Goal: Task Accomplishment & Management: Use online tool/utility

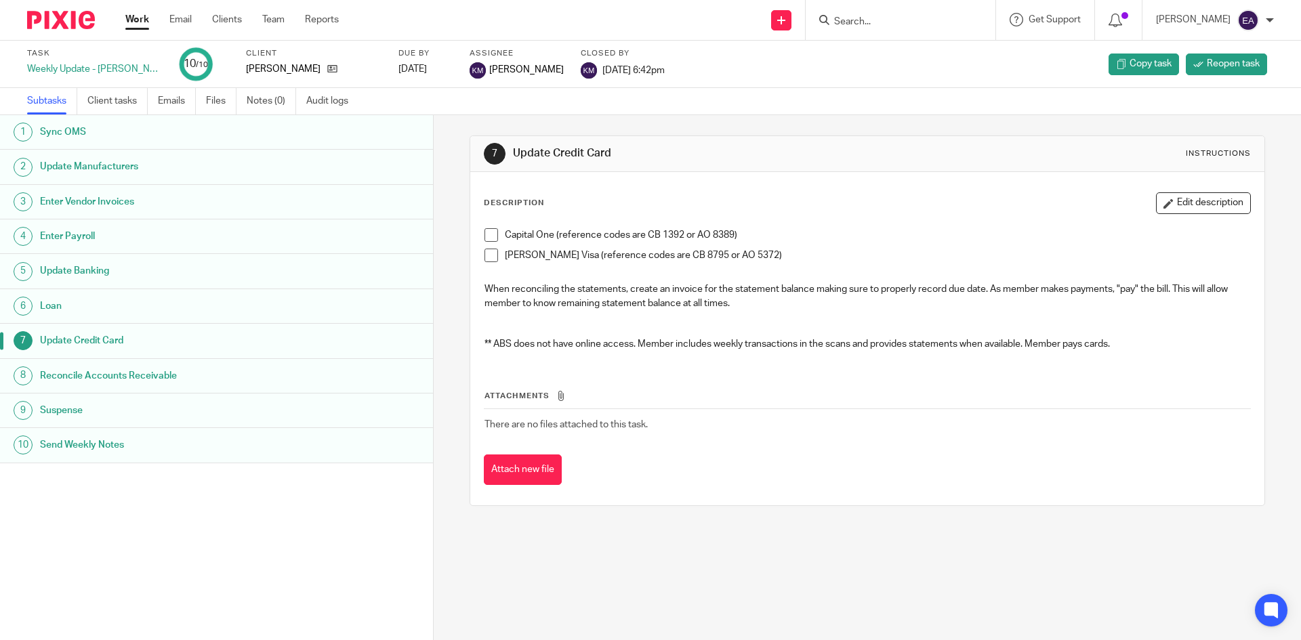
click at [920, 26] on input "Search" at bounding box center [894, 22] width 122 height 12
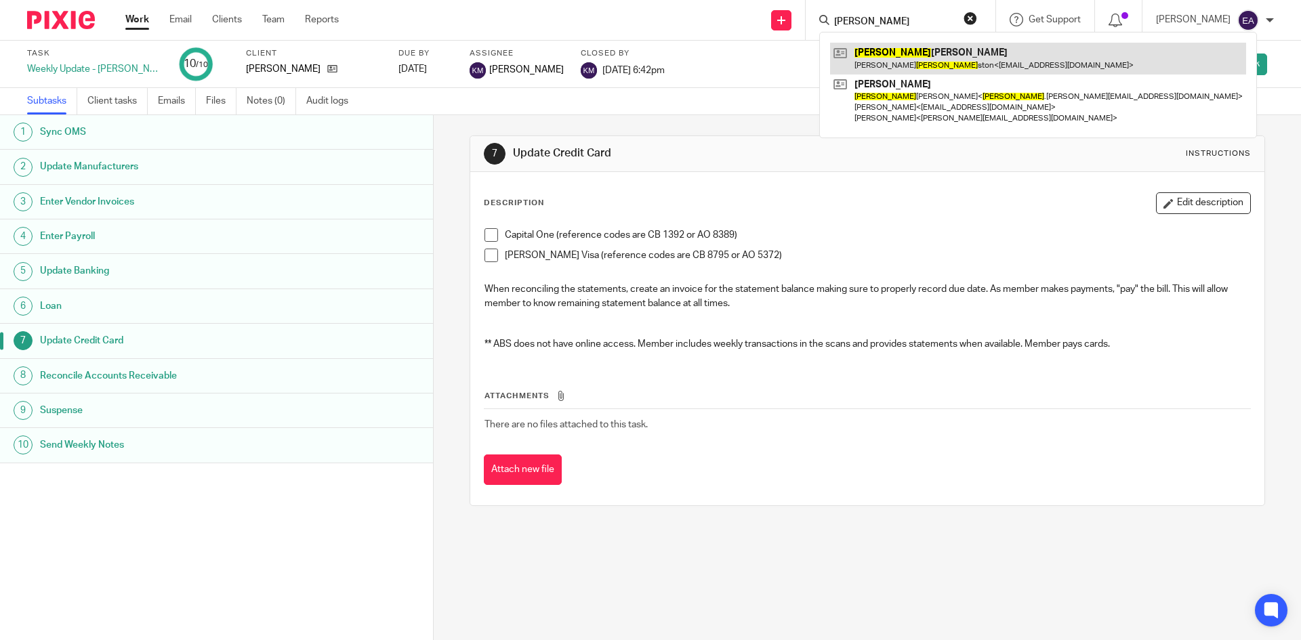
type input "john"
click at [916, 63] on link at bounding box center [1038, 58] width 416 height 31
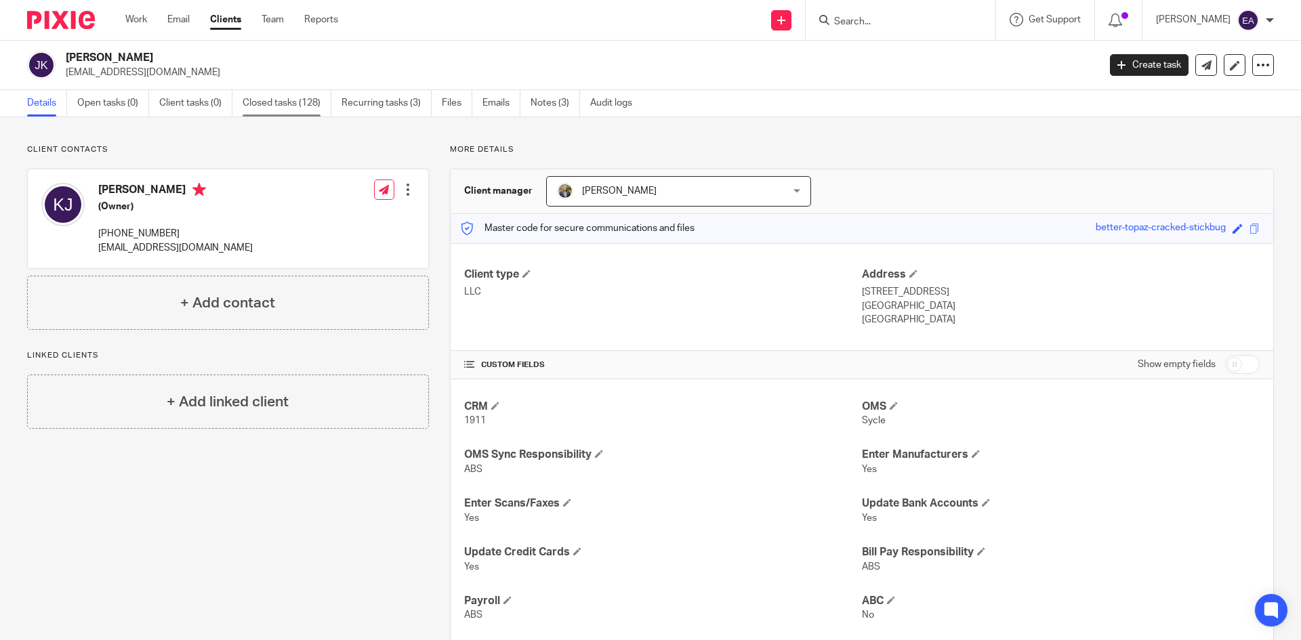
click at [262, 111] on link "Closed tasks (128)" at bounding box center [287, 103] width 89 height 26
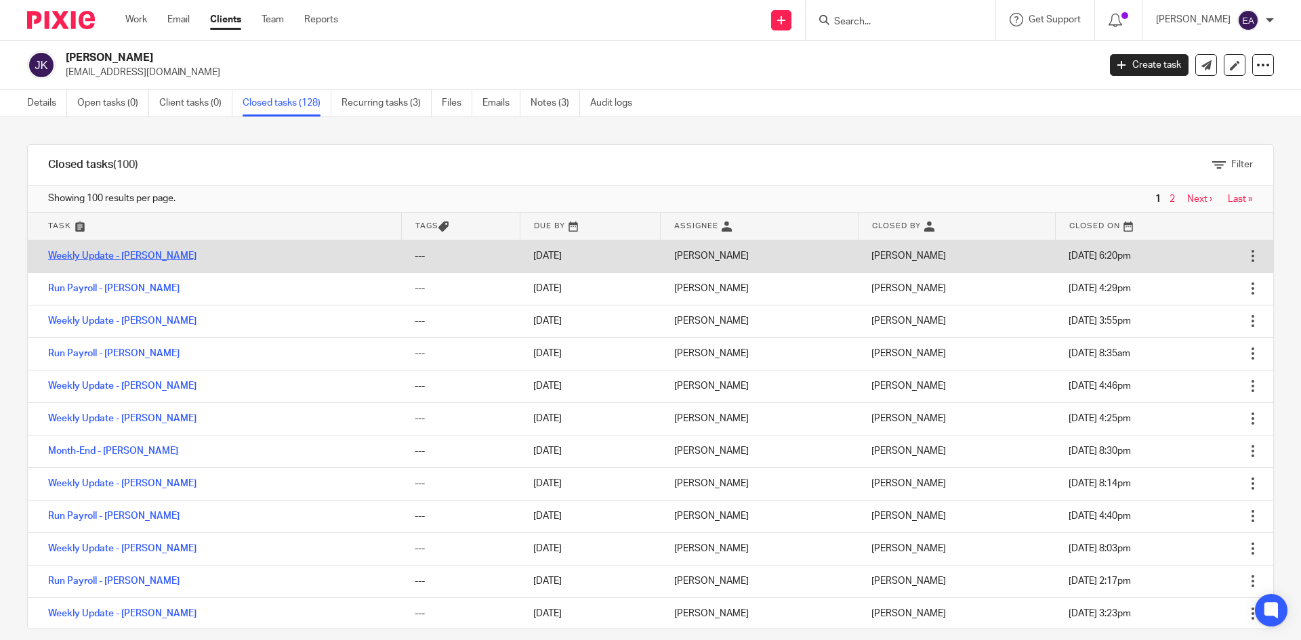
click at [104, 253] on link "Weekly Update - [PERSON_NAME]" at bounding box center [122, 255] width 148 height 9
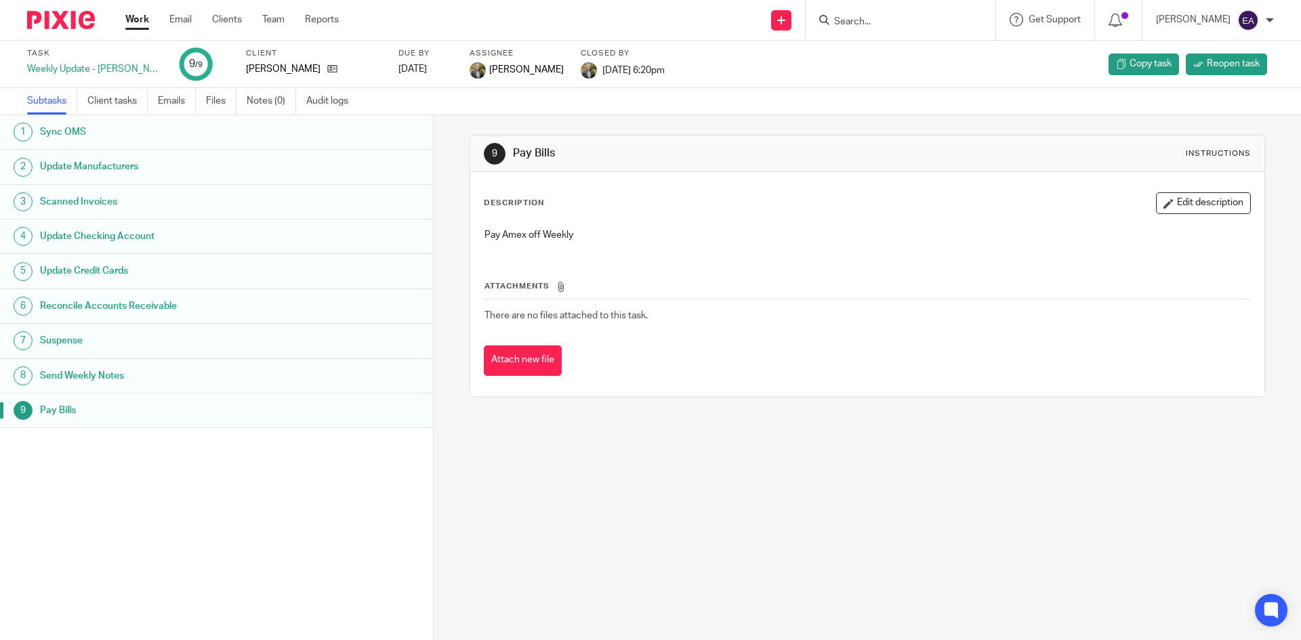
click at [77, 136] on h1 "Sync OMS" at bounding box center [166, 132] width 253 height 20
click at [112, 158] on h1 "Update Manufacturers" at bounding box center [166, 167] width 253 height 20
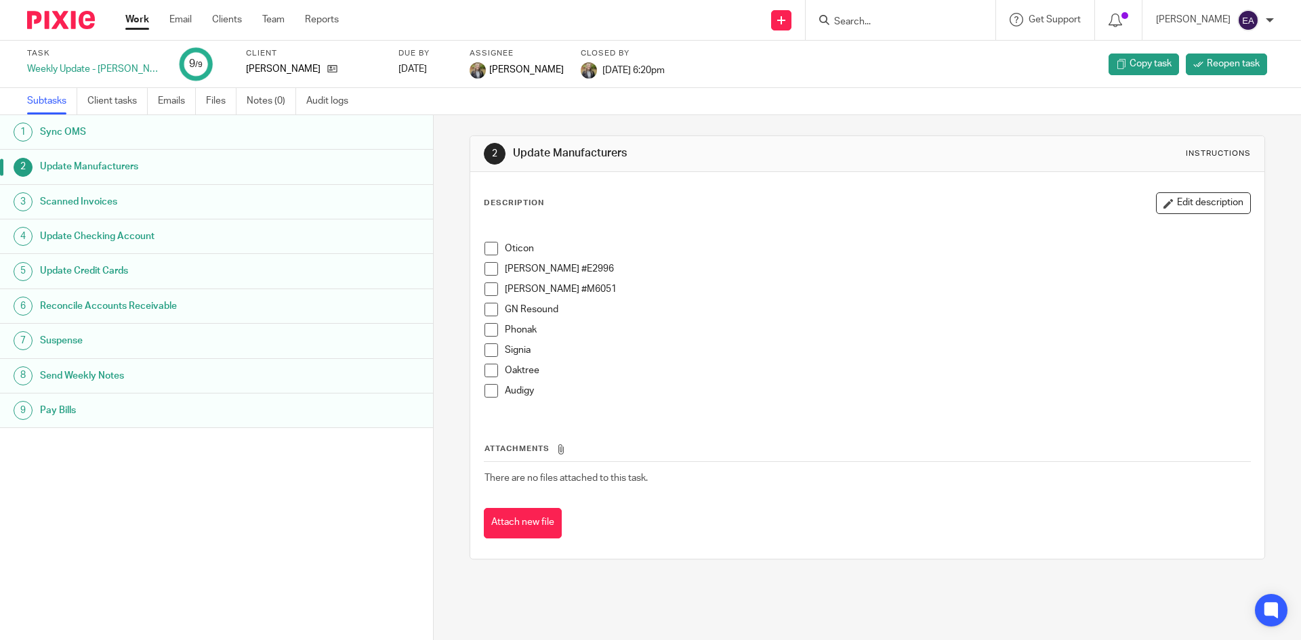
click at [486, 246] on span at bounding box center [492, 249] width 14 height 14
click at [488, 273] on span at bounding box center [492, 269] width 14 height 14
click at [491, 289] on span at bounding box center [492, 290] width 14 height 14
click at [486, 309] on span at bounding box center [492, 310] width 14 height 14
click at [490, 332] on span at bounding box center [492, 330] width 14 height 14
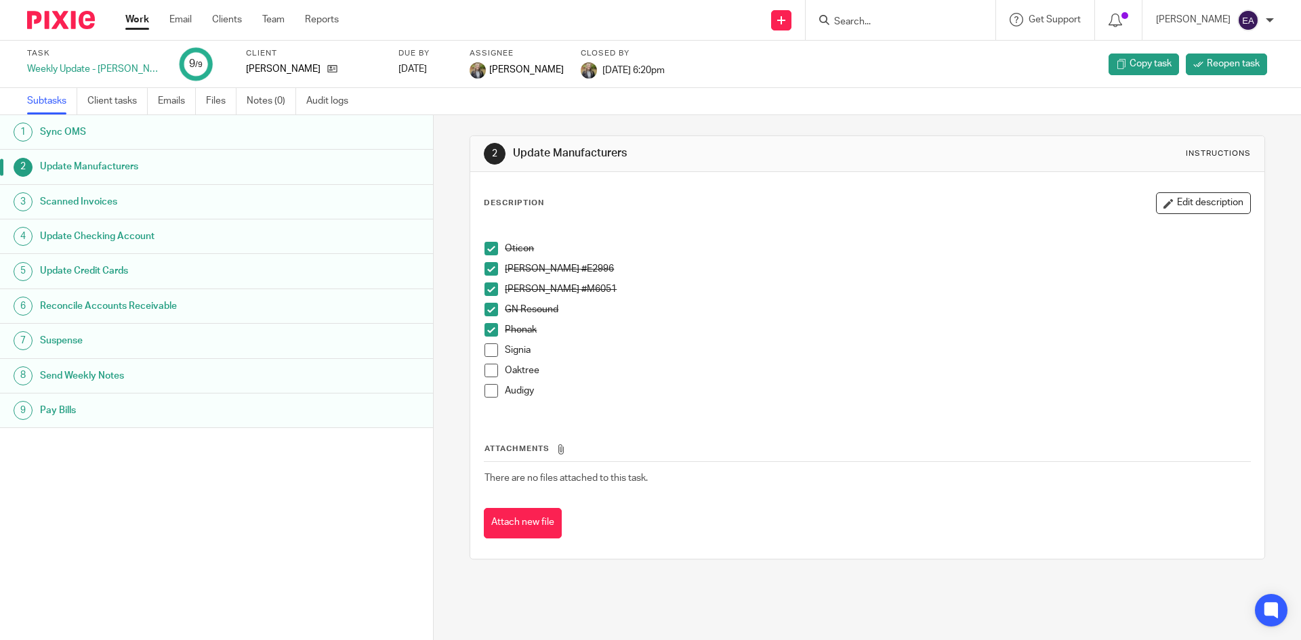
click at [485, 355] on span at bounding box center [492, 351] width 14 height 14
click at [487, 365] on span at bounding box center [492, 371] width 14 height 14
click at [491, 384] on span at bounding box center [492, 391] width 14 height 14
click at [80, 232] on h1 "Update Checking Account" at bounding box center [166, 236] width 253 height 20
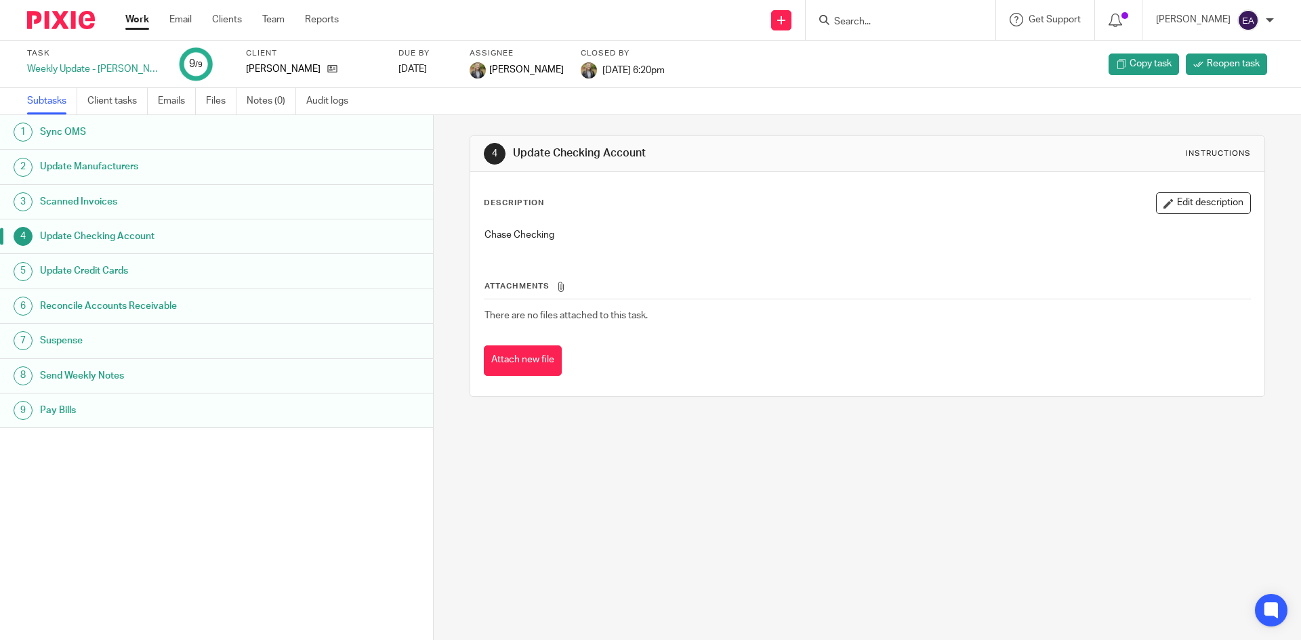
click at [98, 260] on link "5 Update Credit Cards" at bounding box center [216, 271] width 433 height 34
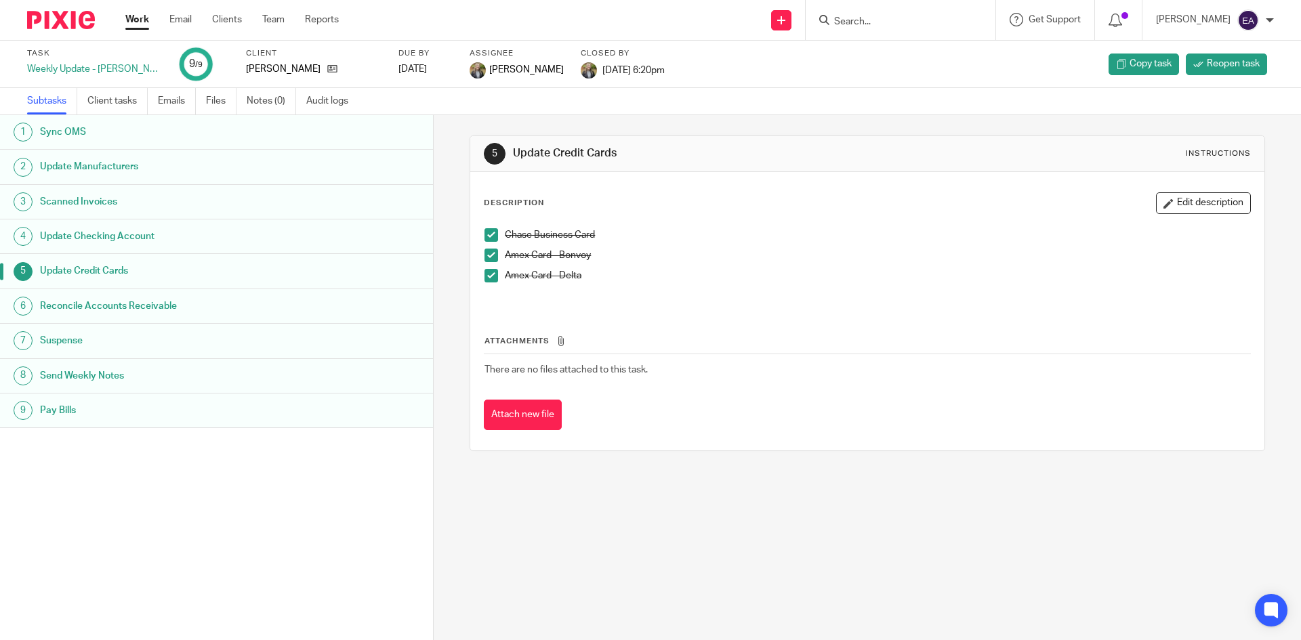
click at [140, 305] on h1 "Reconcile Accounts Receivable" at bounding box center [166, 306] width 253 height 20
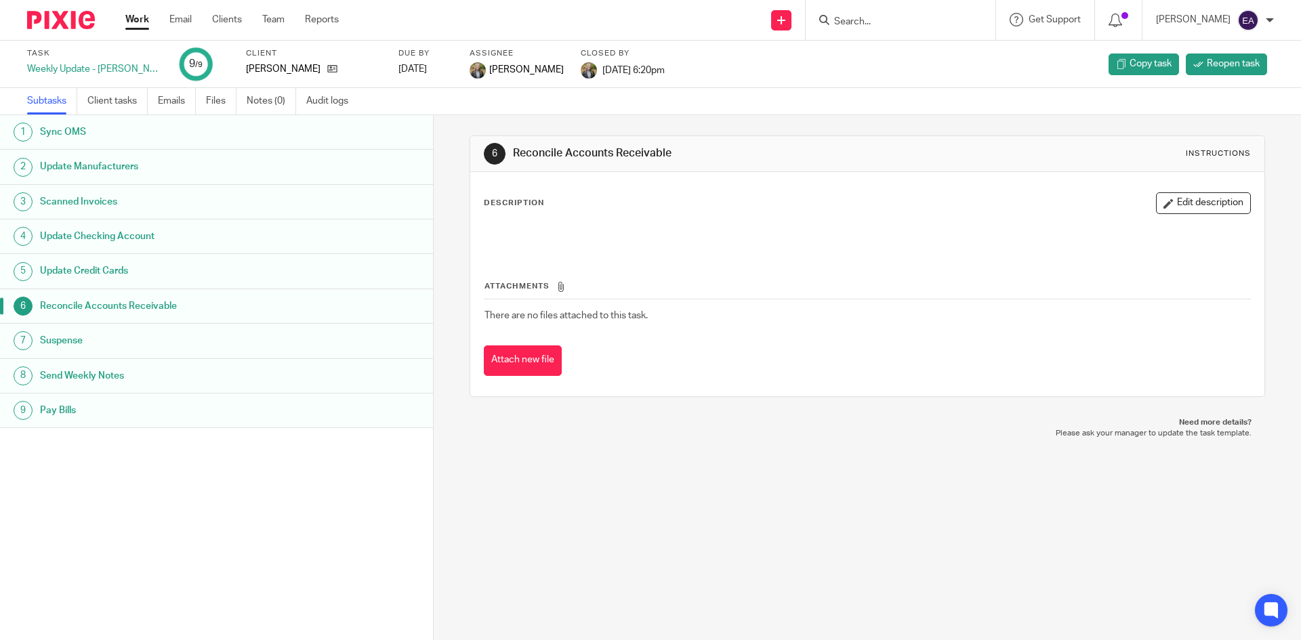
click at [925, 18] on input "Search" at bounding box center [894, 22] width 122 height 12
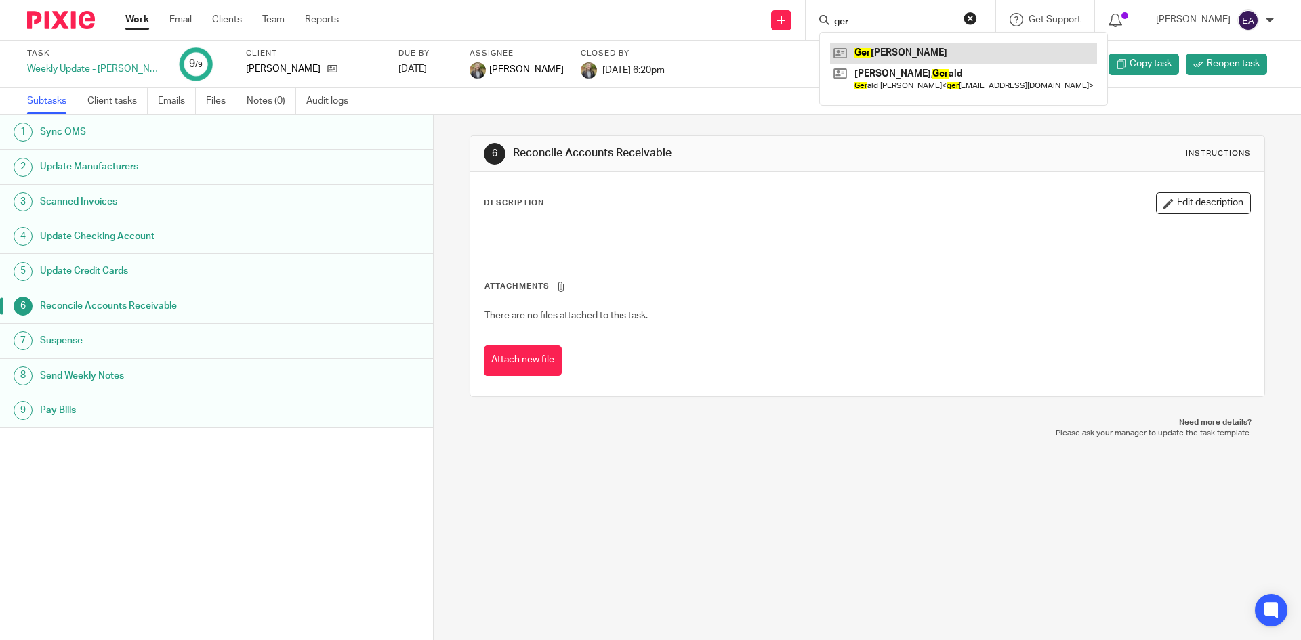
type input "ger"
click at [914, 54] on link at bounding box center [963, 53] width 267 height 20
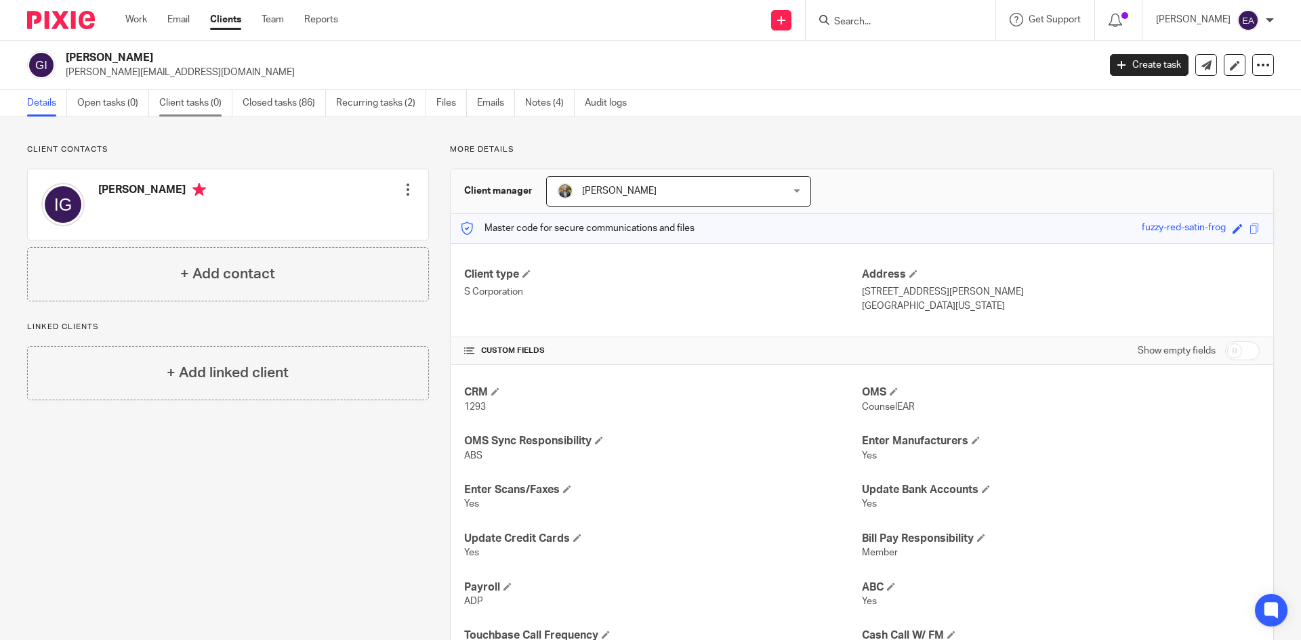
click at [227, 110] on link "Client tasks (0)" at bounding box center [195, 103] width 73 height 26
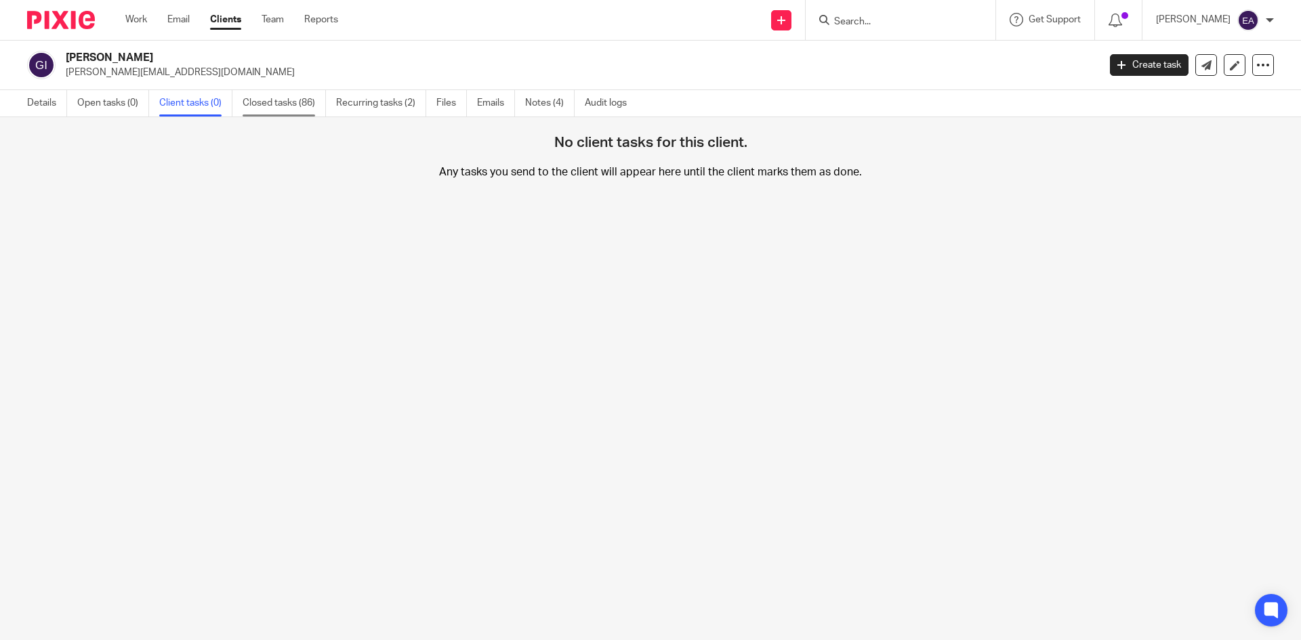
click at [270, 102] on link "Closed tasks (86)" at bounding box center [284, 103] width 83 height 26
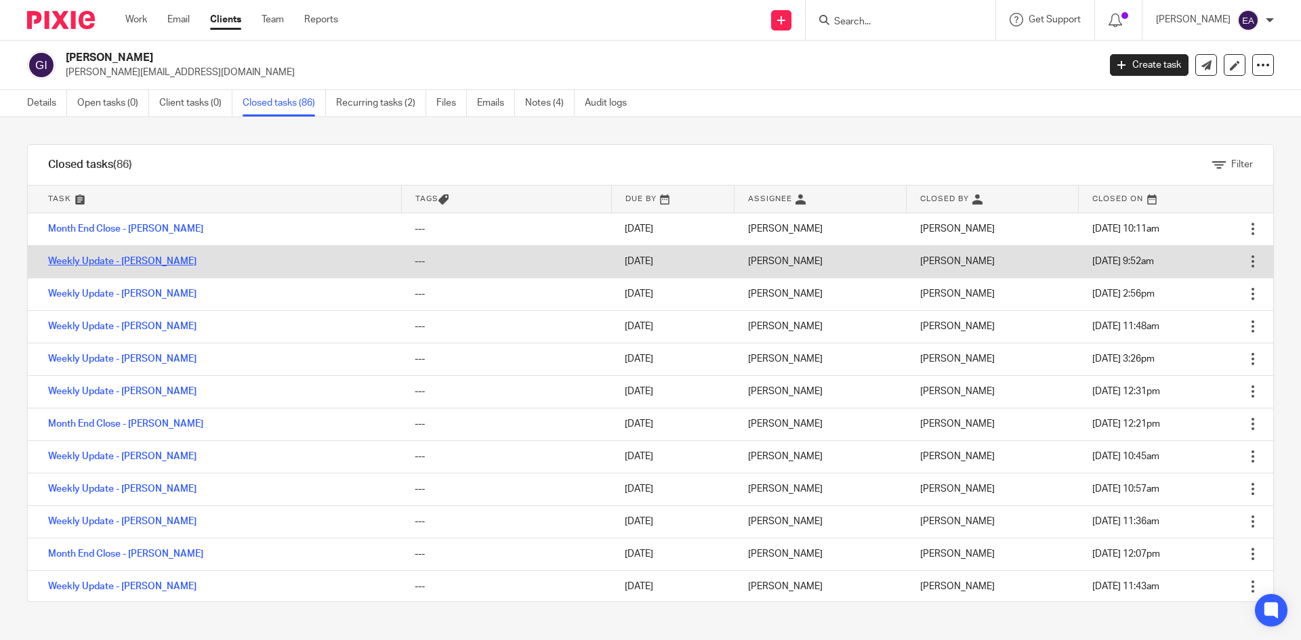
click at [130, 263] on link "Weekly Update - [PERSON_NAME]" at bounding box center [122, 261] width 148 height 9
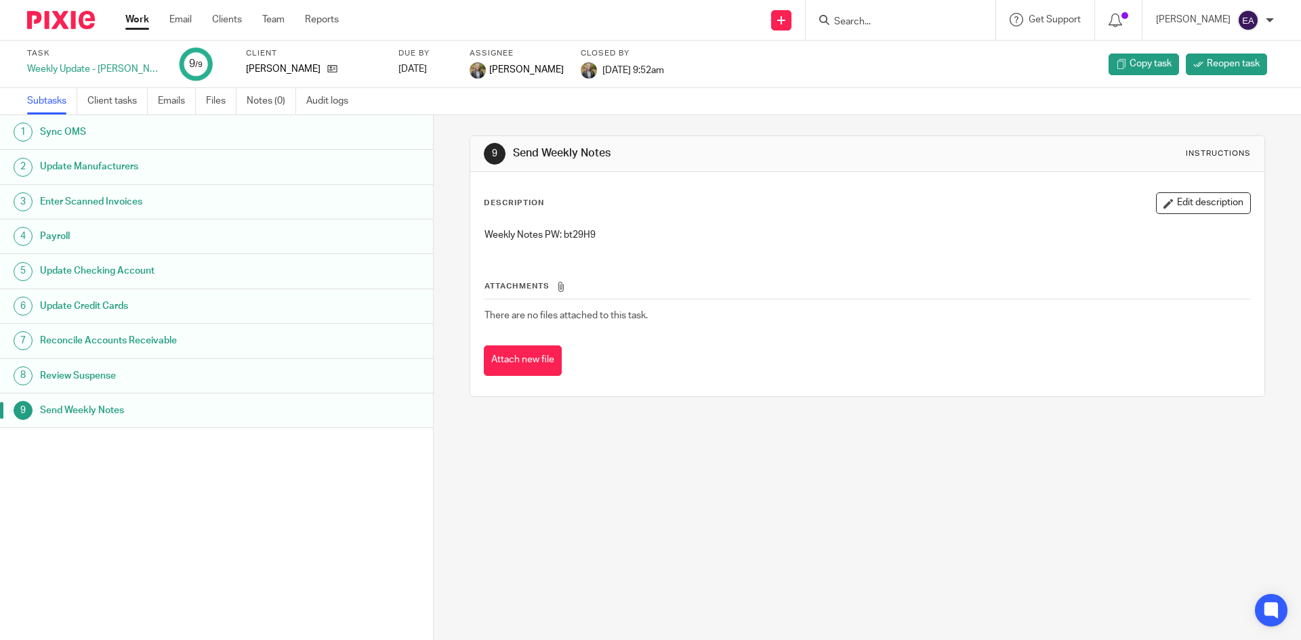
click at [60, 127] on h1 "Sync OMS" at bounding box center [166, 132] width 253 height 20
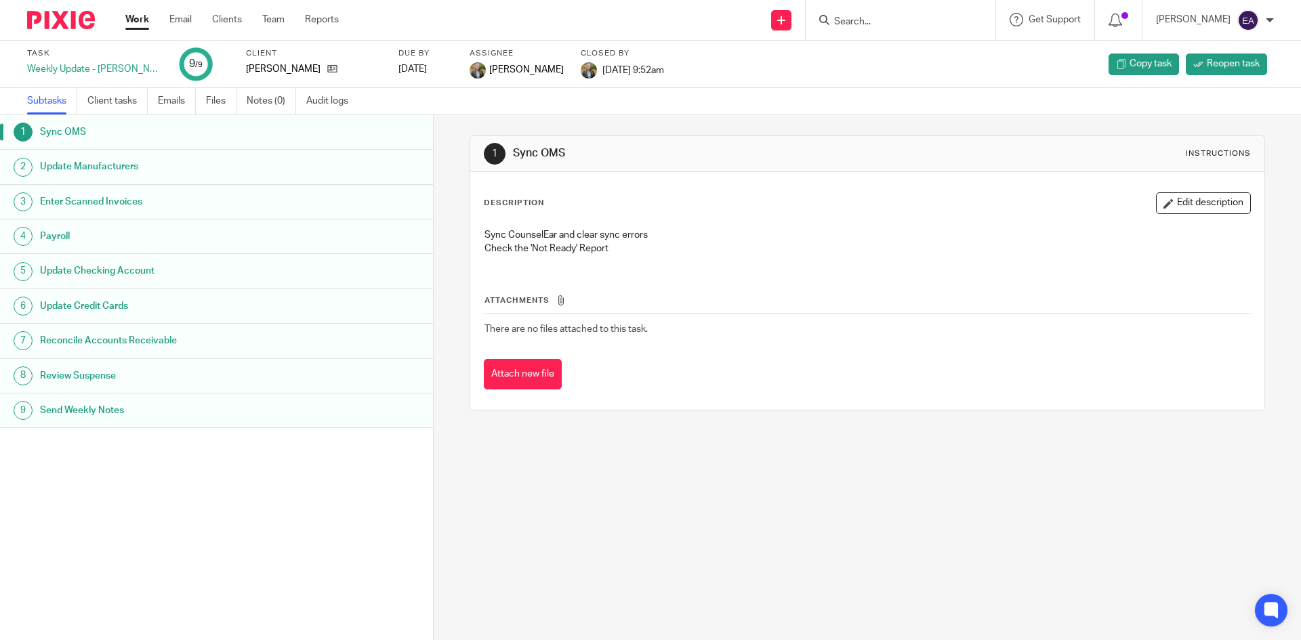
click at [76, 169] on h1 "Update Manufacturers" at bounding box center [166, 167] width 253 height 20
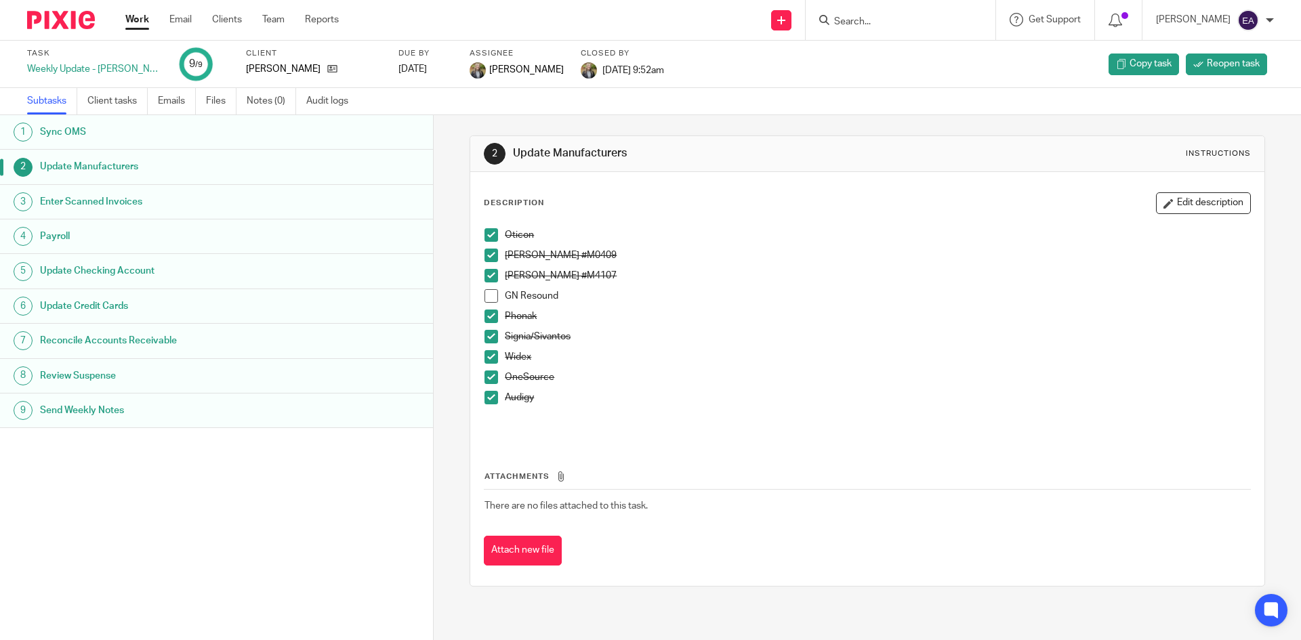
click at [487, 260] on span at bounding box center [492, 256] width 14 height 14
click at [489, 279] on span at bounding box center [492, 276] width 14 height 14
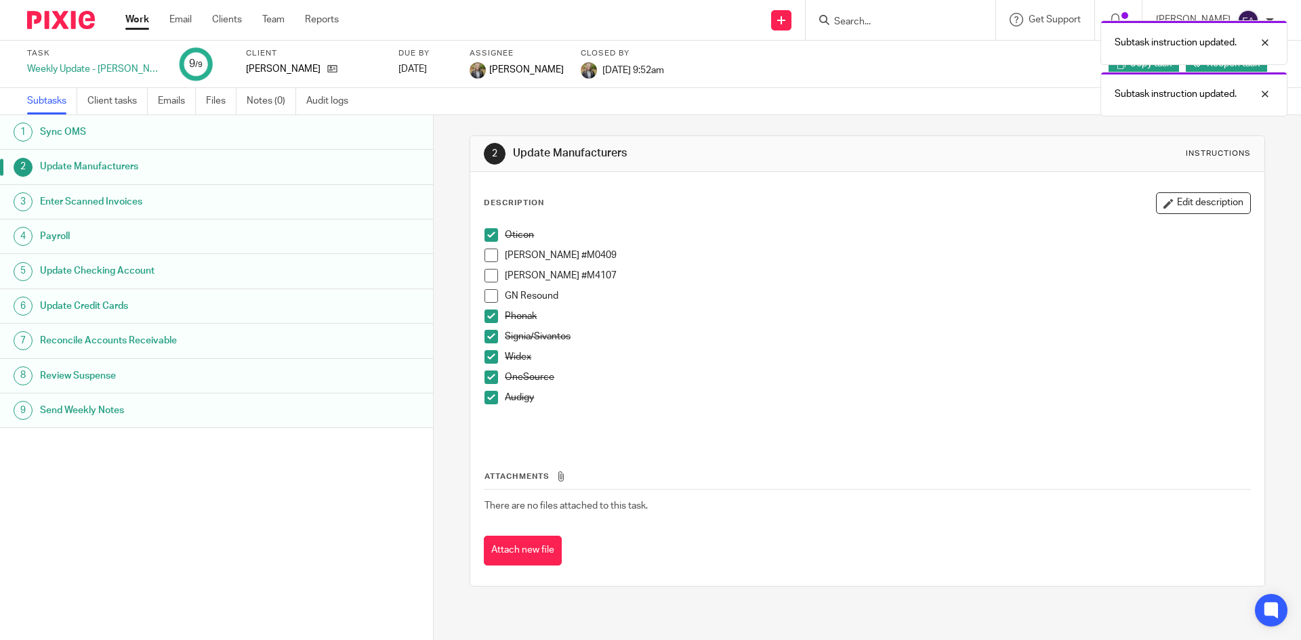
click at [486, 325] on li "Phonak" at bounding box center [867, 320] width 765 height 20
click at [485, 317] on span at bounding box center [492, 317] width 14 height 14
click at [490, 338] on span at bounding box center [492, 337] width 14 height 14
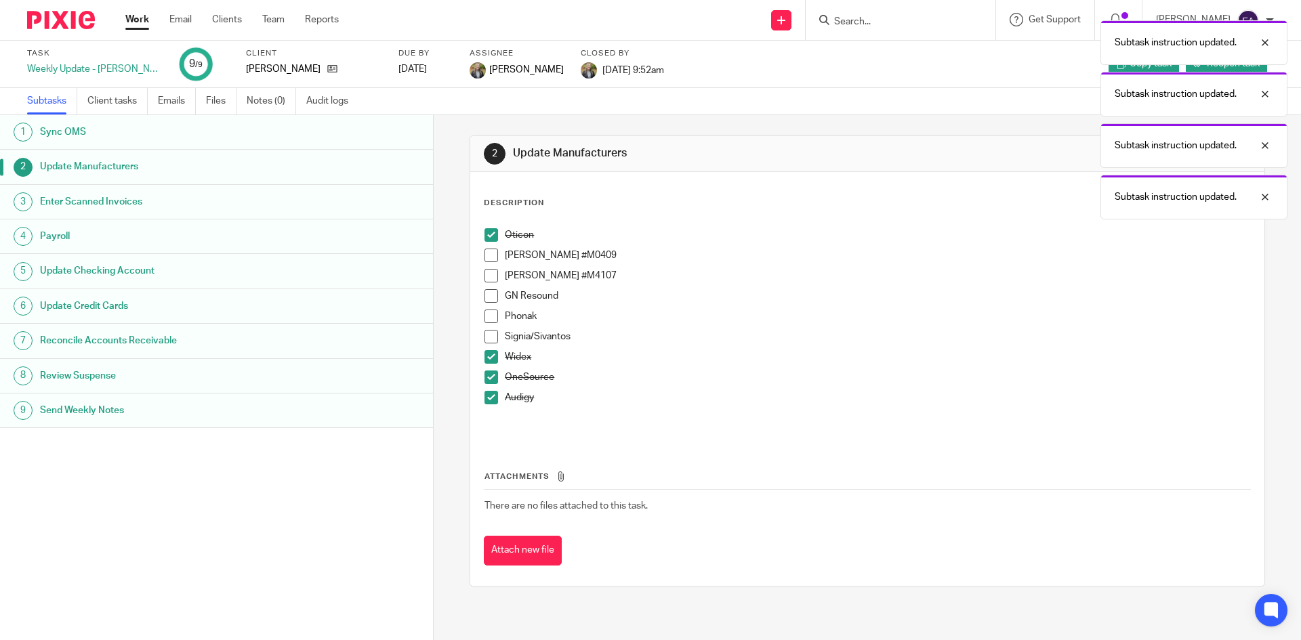
click at [491, 358] on span at bounding box center [492, 357] width 14 height 14
click at [491, 380] on span at bounding box center [492, 378] width 14 height 14
click at [490, 401] on span at bounding box center [492, 398] width 14 height 14
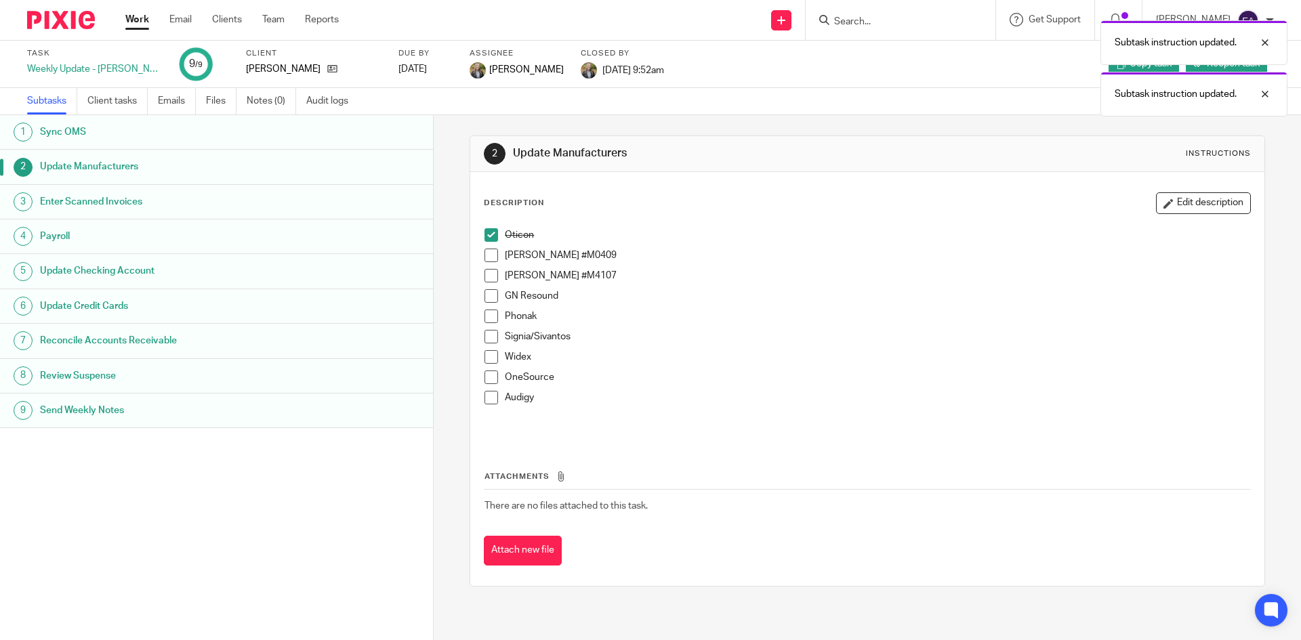
click at [487, 255] on span at bounding box center [492, 256] width 14 height 14
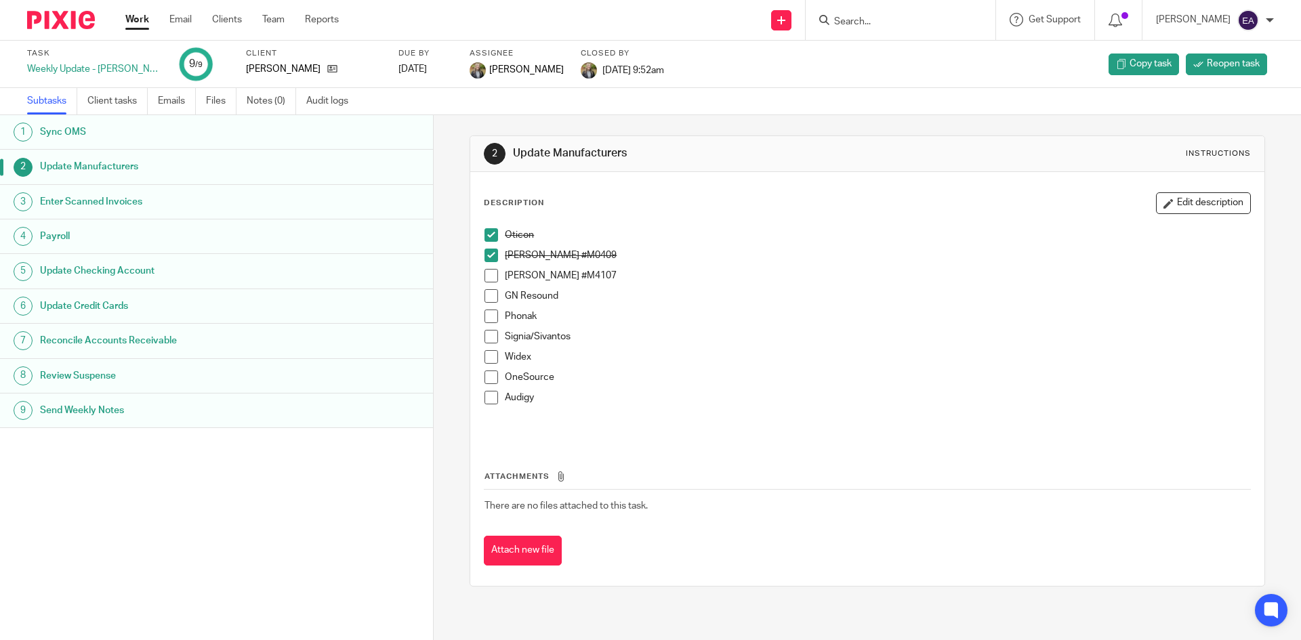
click at [491, 272] on span at bounding box center [492, 276] width 14 height 14
click at [489, 315] on span at bounding box center [492, 317] width 14 height 14
click at [489, 338] on span at bounding box center [492, 337] width 14 height 14
click at [489, 366] on li "Widex" at bounding box center [867, 360] width 765 height 20
click at [488, 361] on span at bounding box center [492, 357] width 14 height 14
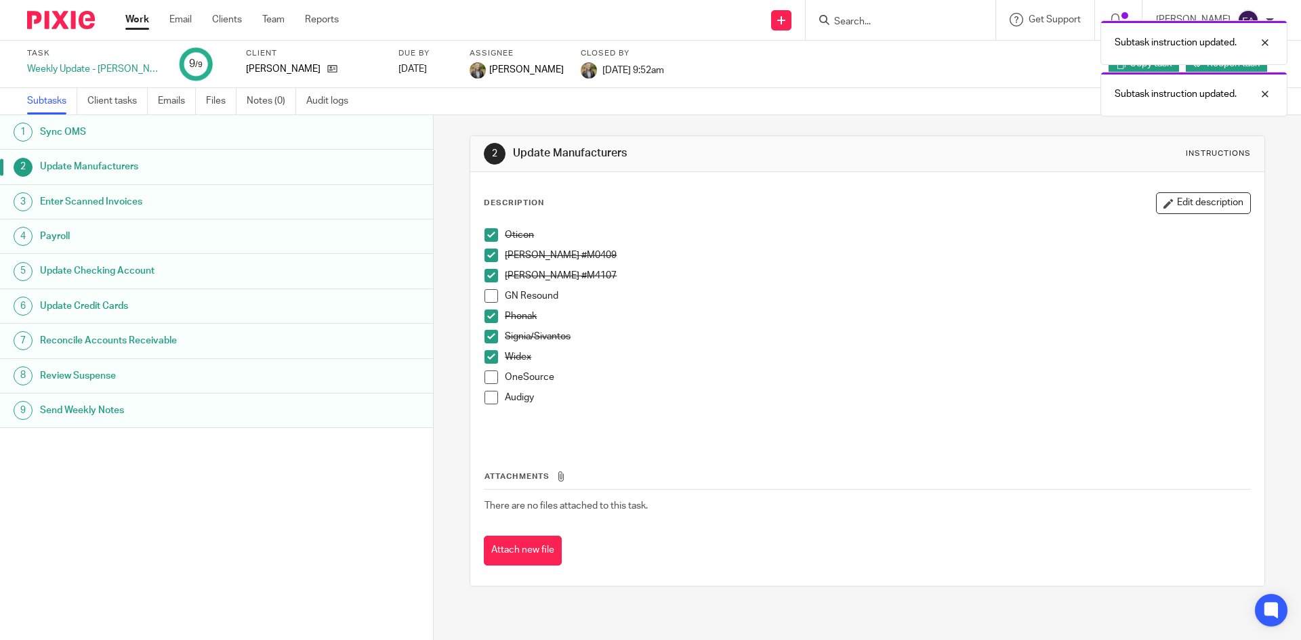
click at [493, 377] on span at bounding box center [492, 378] width 14 height 14
click at [489, 401] on span at bounding box center [492, 398] width 14 height 14
